Goal: Information Seeking & Learning: Learn about a topic

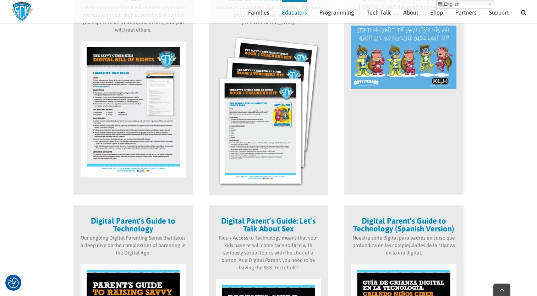
scroll to position [453, 0]
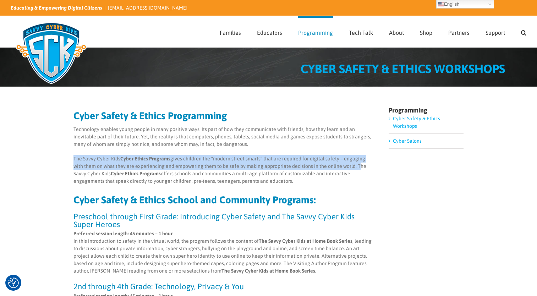
drag, startPoint x: 73, startPoint y: 158, endPoint x: 342, endPoint y: 165, distance: 268.7
click at [342, 165] on p "The Savvy Cyber Kids Cyber Ethics Programs gives children the “modern street sm…" at bounding box center [223, 170] width 300 height 30
copy p "The Savvy Cyber Kids Cyber Ethics Programs gives children the “modern street sm…"
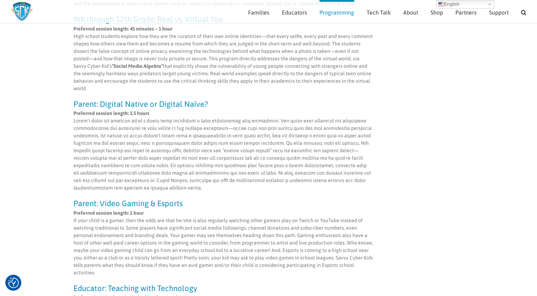
scroll to position [382, 0]
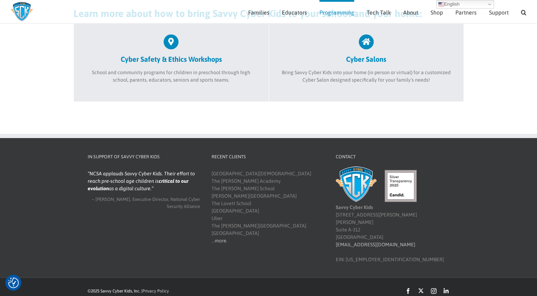
scroll to position [235, 0]
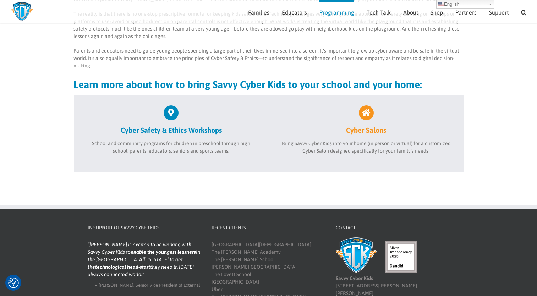
click at [366, 123] on link "Cyber Salons" at bounding box center [366, 119] width 173 height 29
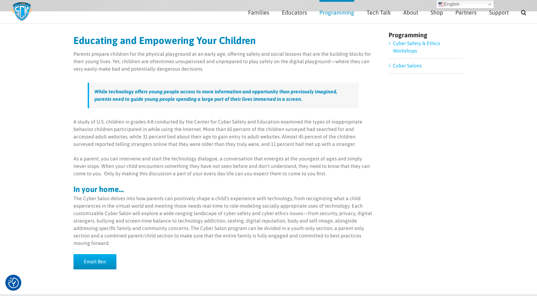
scroll to position [66, 0]
